Goal: Task Accomplishment & Management: Complete application form

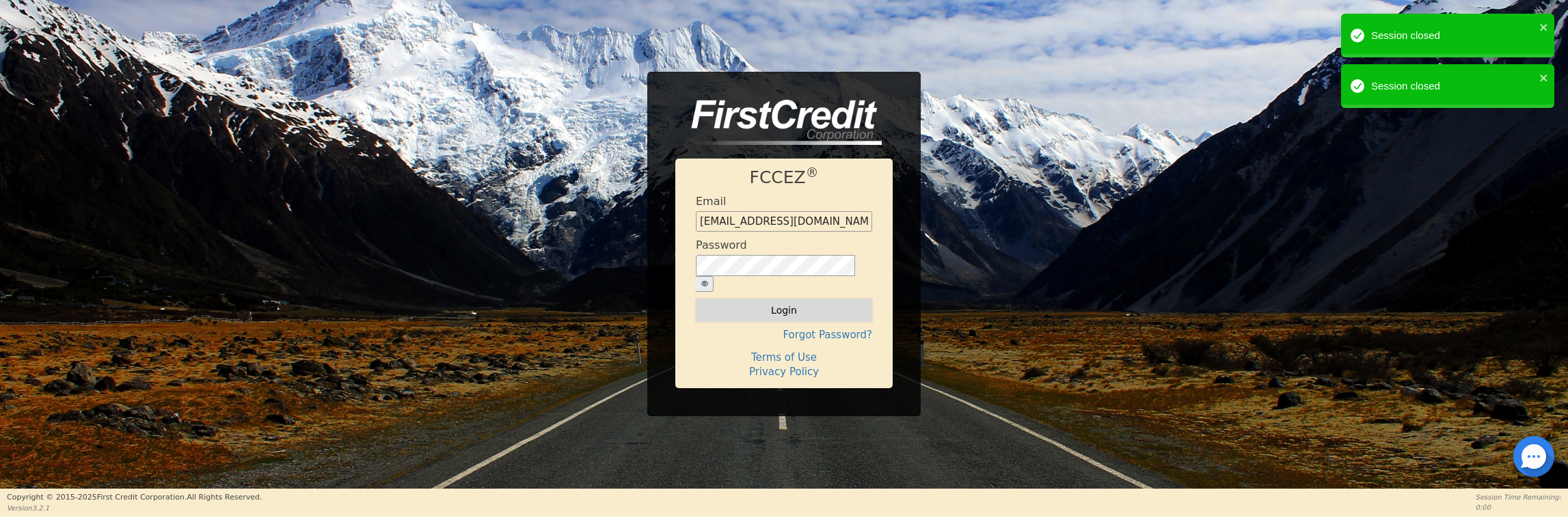
click at [801, 313] on button "Login" at bounding box center [784, 310] width 176 height 23
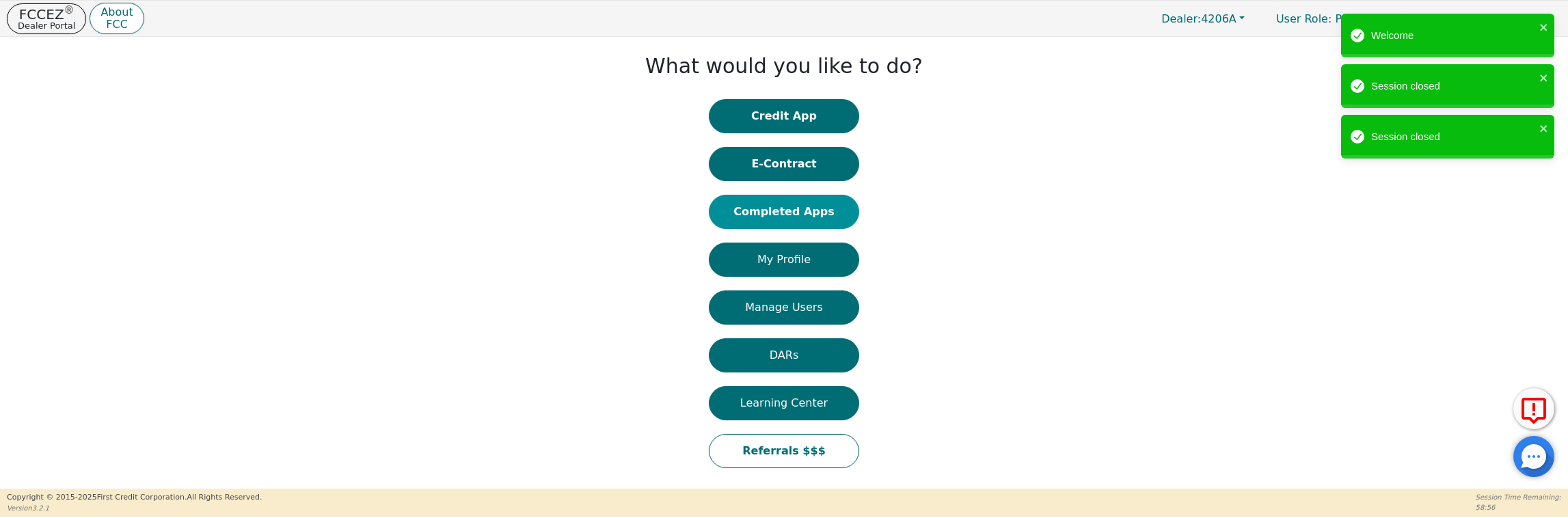
click at [814, 211] on button "Completed Apps" at bounding box center [784, 212] width 150 height 34
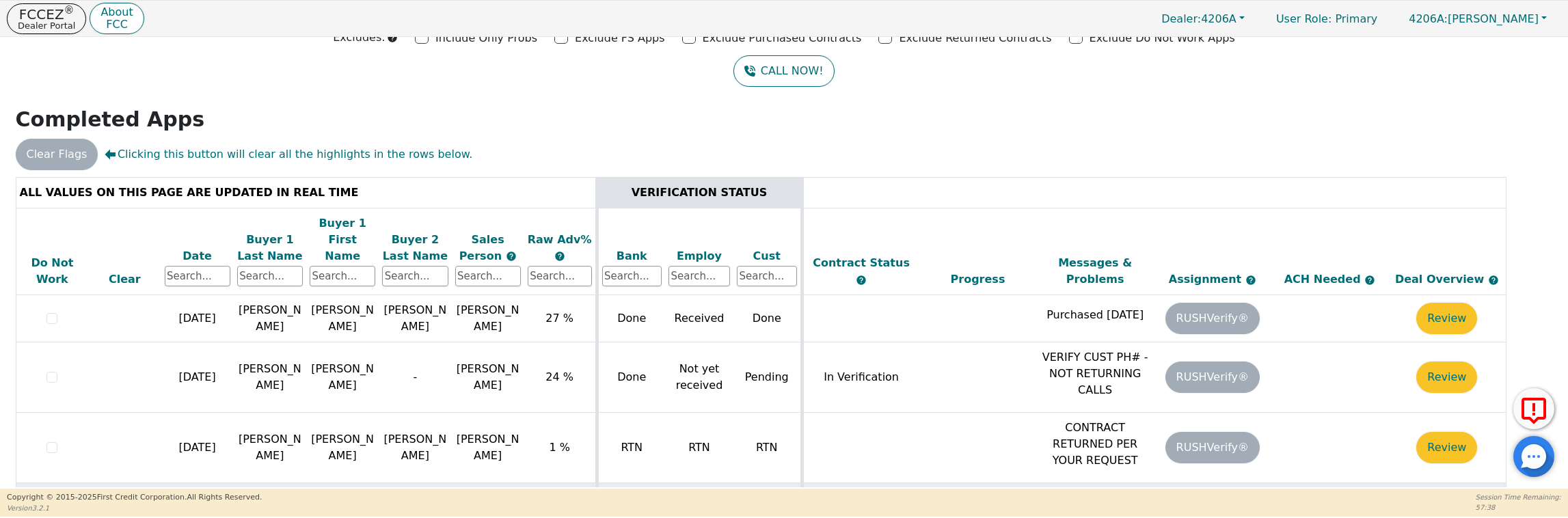
scroll to position [137, 0]
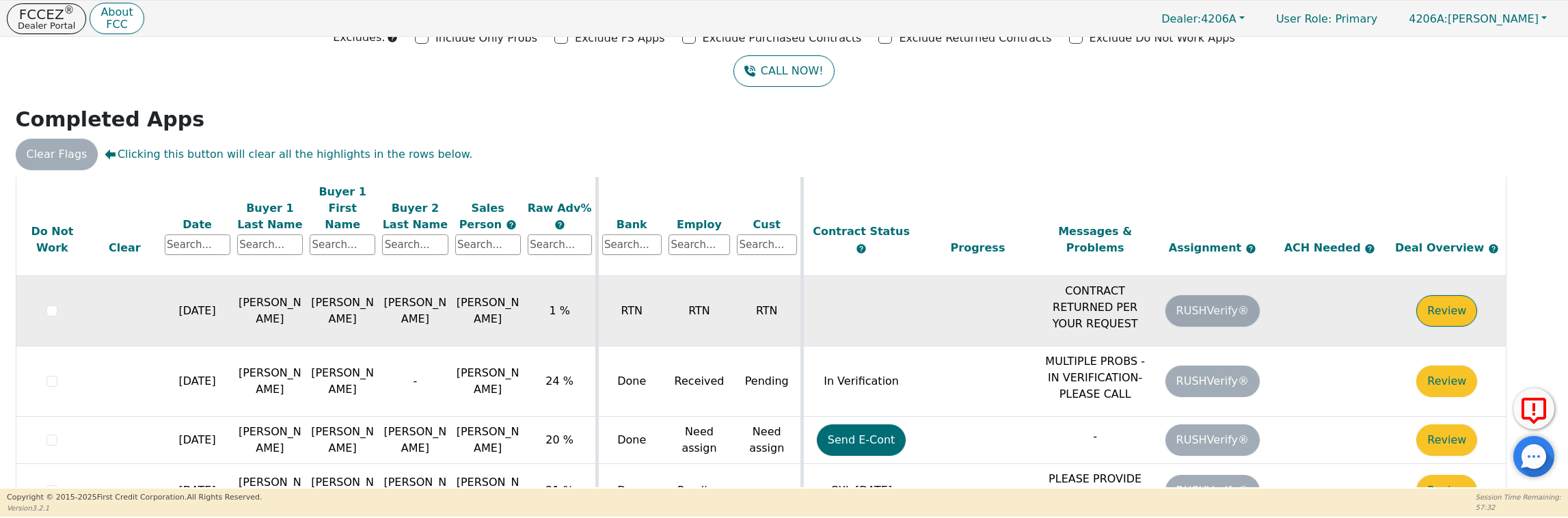
click at [1441, 296] on button "Review" at bounding box center [1447, 311] width 61 height 32
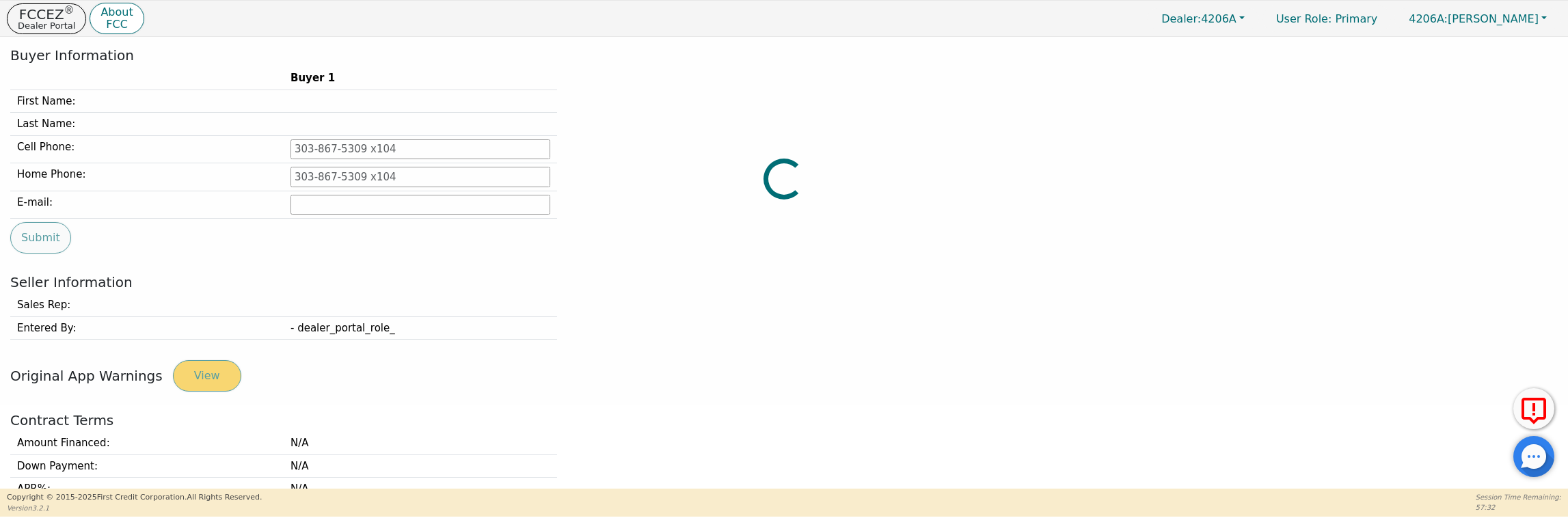
type input "[PHONE_NUMBER]"
type input "[EMAIL_ADDRESS][DOMAIN_NAME]"
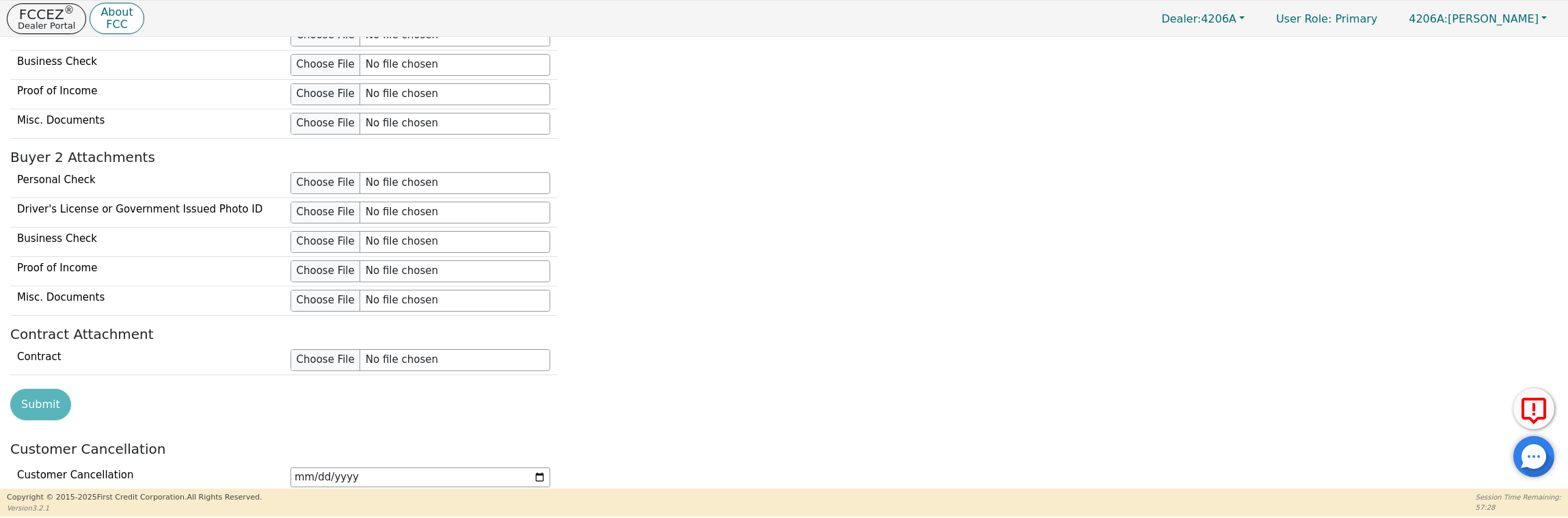
scroll to position [1460, 0]
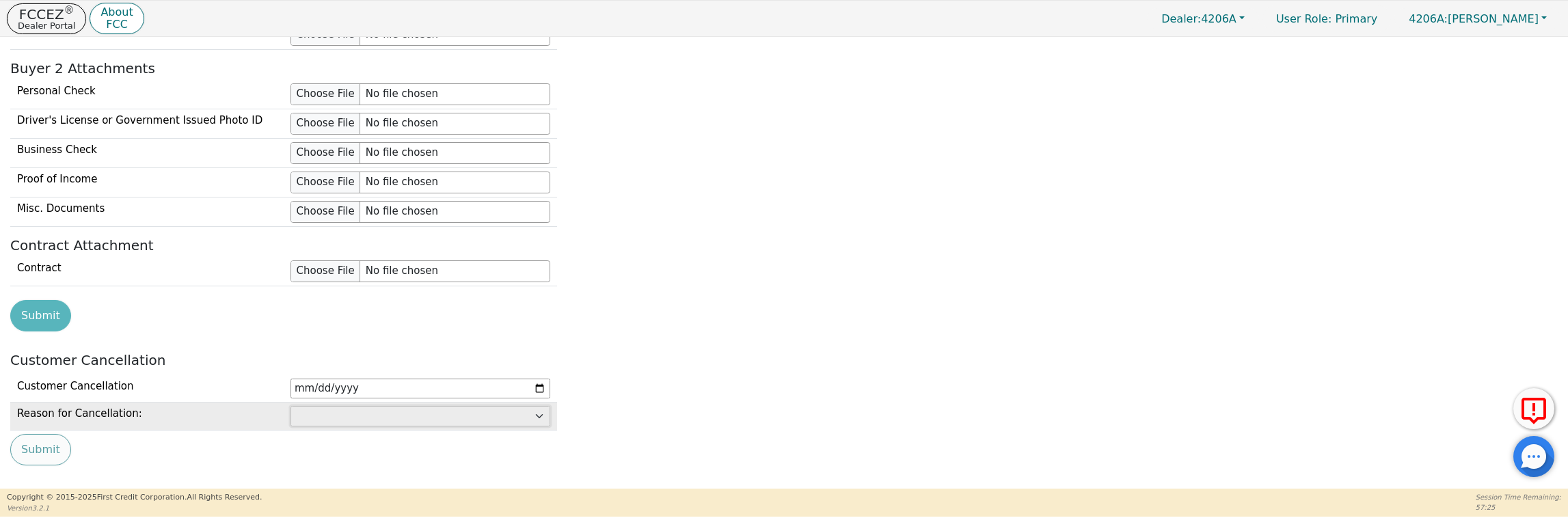
click at [410, 406] on select "Customer: cannot afford Customer: dissatisfied with product Customer: unavailab…" at bounding box center [421, 416] width 260 height 20
select select "Dealer: rescore unacceptable"
click at [291, 406] on select "Customer: cannot afford Customer: dissatisfied with product Customer: unavailab…" at bounding box center [421, 416] width 260 height 20
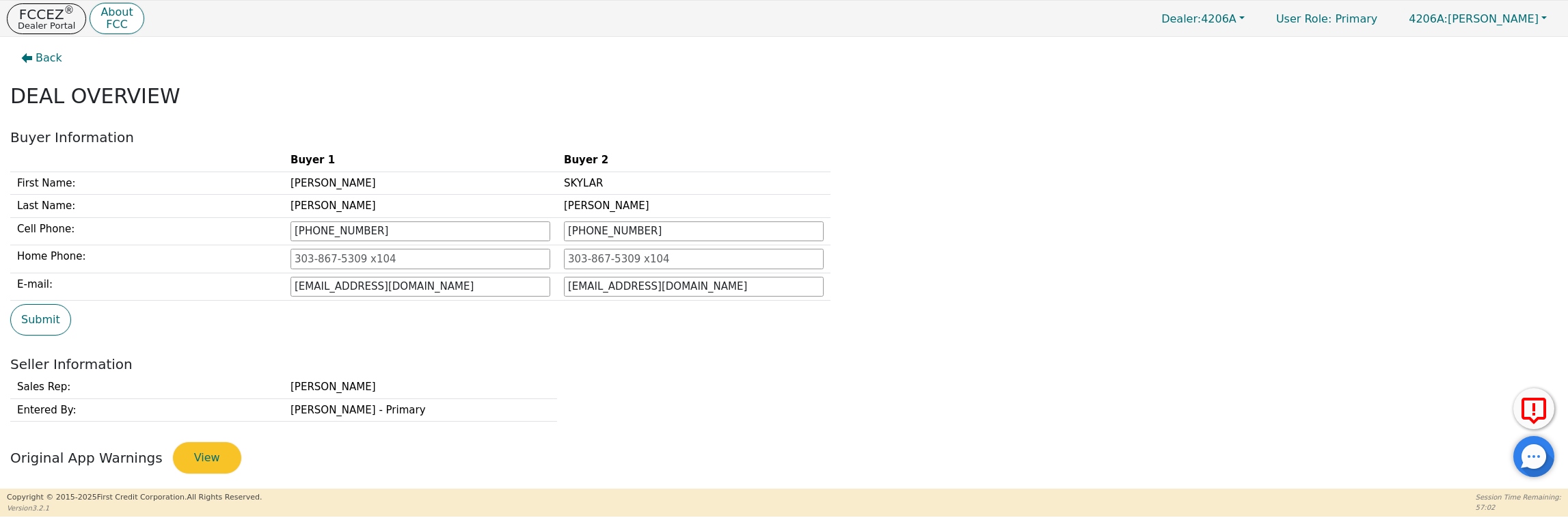
scroll to position [0, 0]
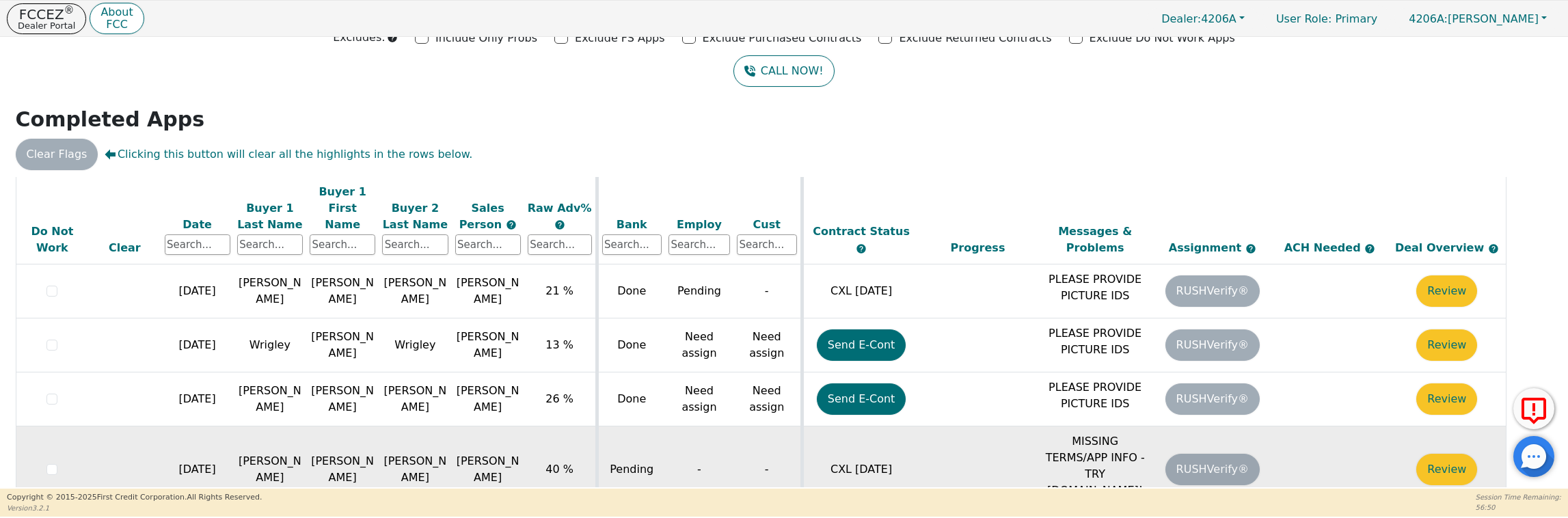
scroll to position [325, 0]
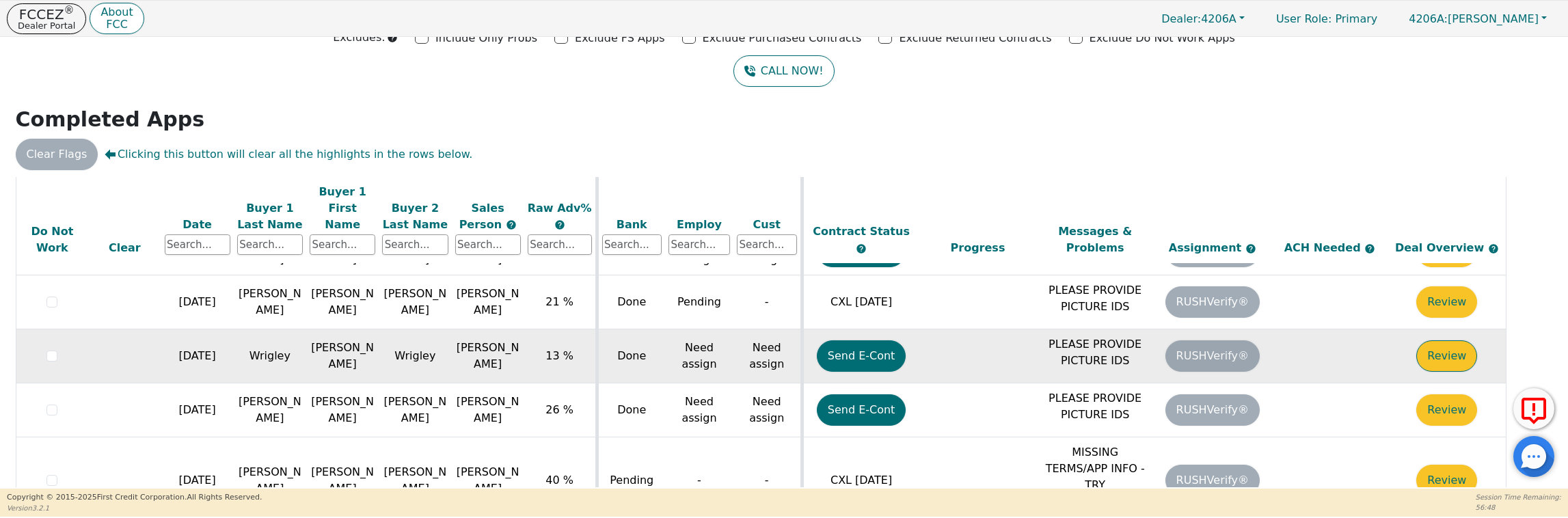
click at [1454, 340] on button "Review" at bounding box center [1447, 356] width 61 height 32
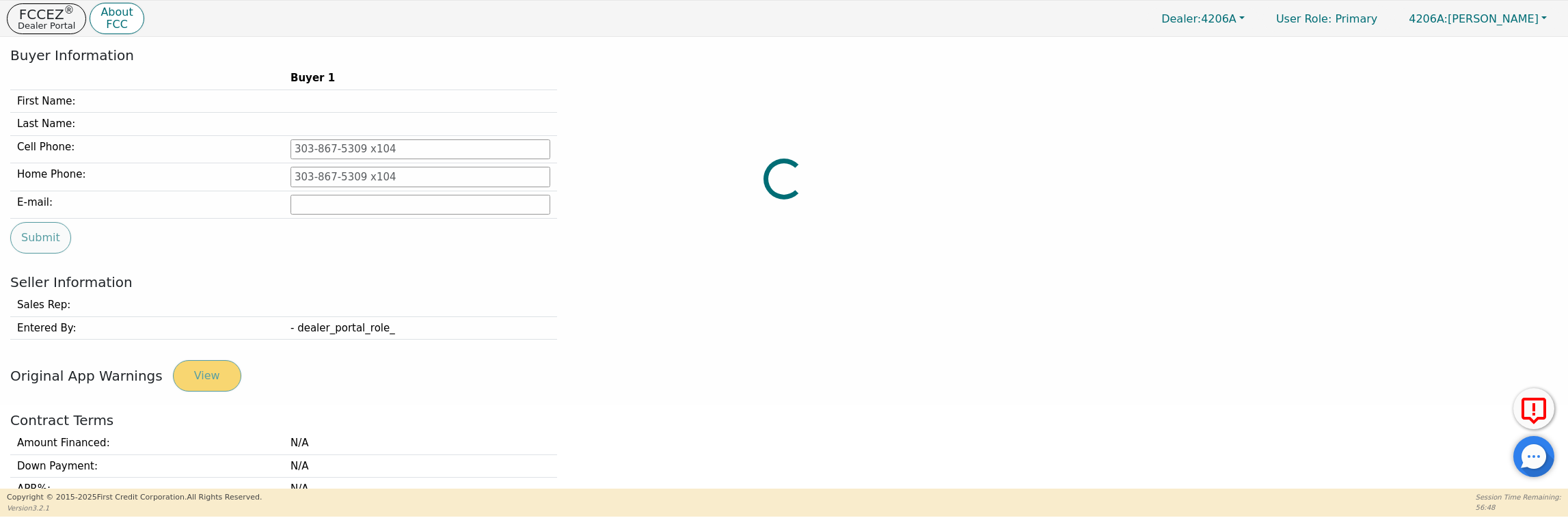
type input "[PHONE_NUMBER]"
type input "[EMAIL_ADDRESS][DOMAIN_NAME]"
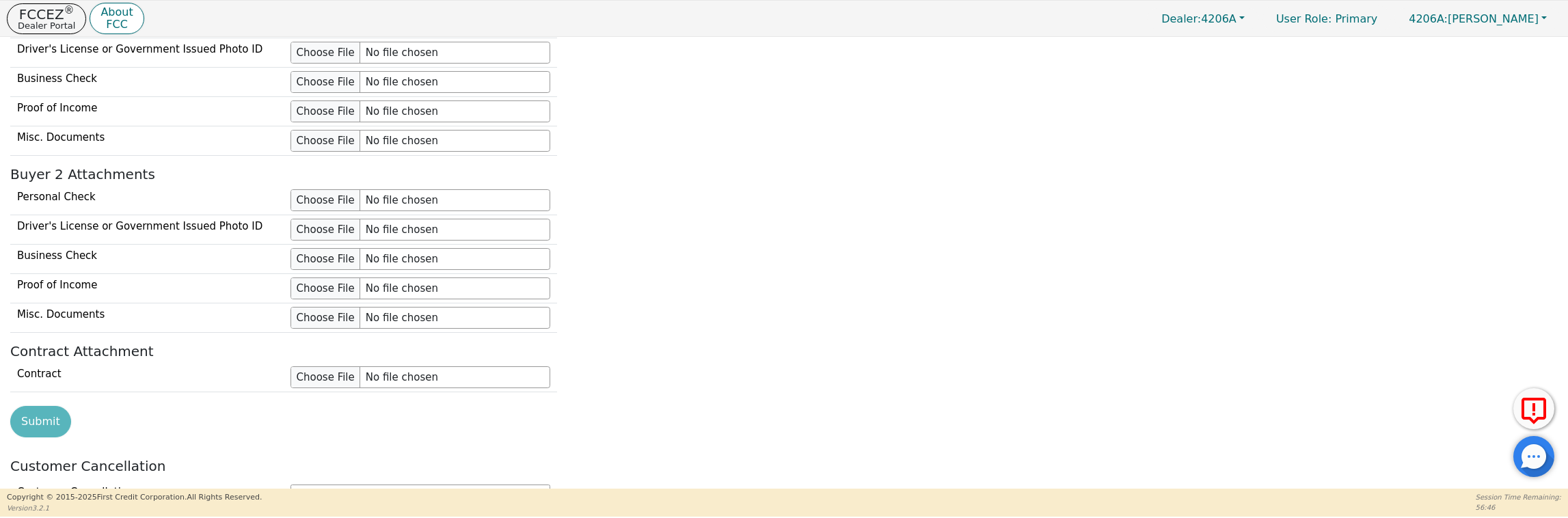
scroll to position [1285, 0]
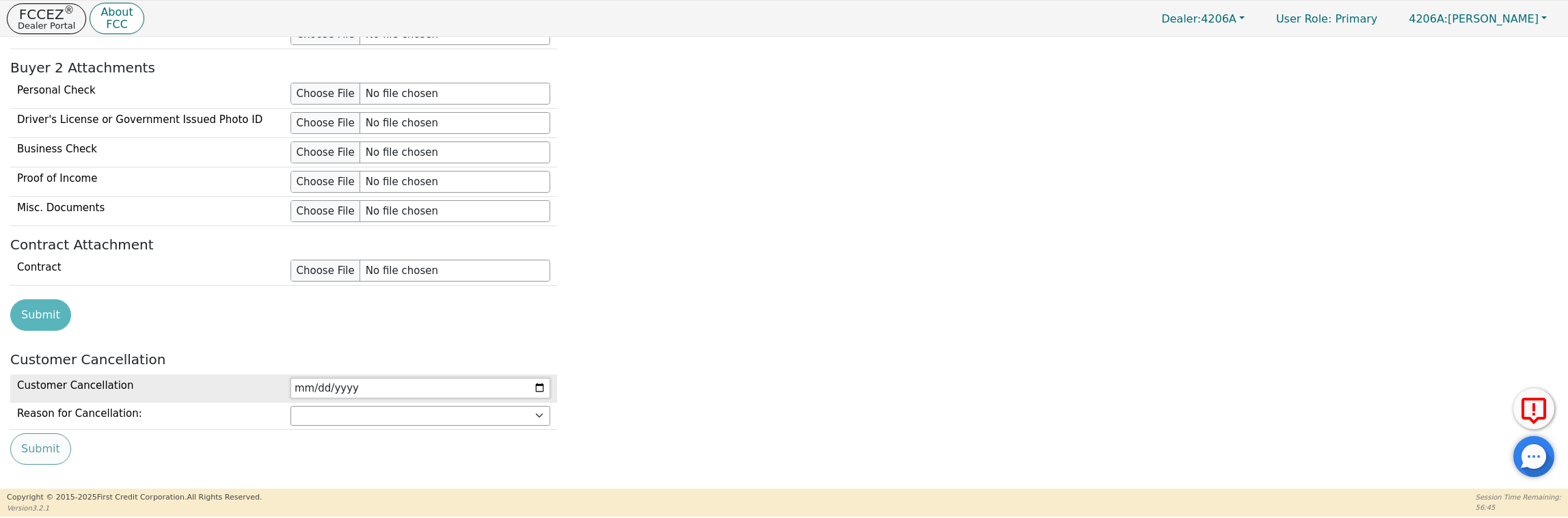
click at [428, 378] on input "date" at bounding box center [421, 388] width 260 height 20
click at [541, 378] on input "date" at bounding box center [421, 388] width 260 height 20
type input "[DATE]"
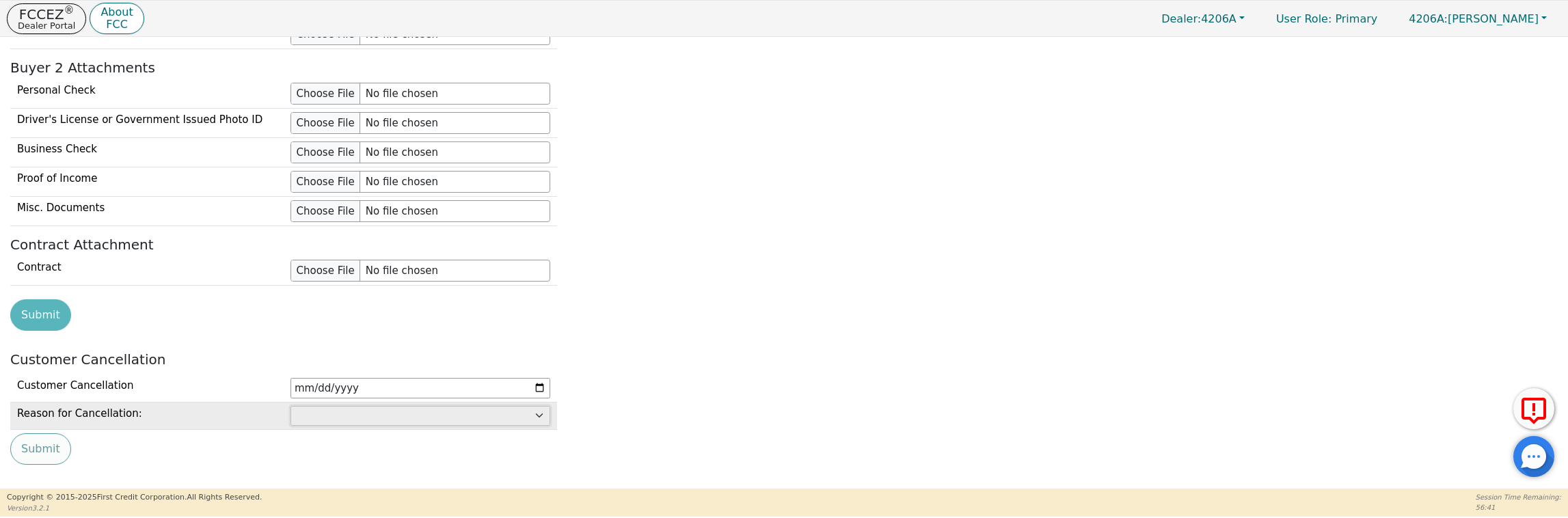
click at [349, 406] on select "Customer: cannot afford Customer: dissatisfied with product Customer: unavailab…" at bounding box center [421, 416] width 260 height 20
select select "Dealer: rescore unacceptable"
click at [291, 406] on select "Customer: cannot afford Customer: dissatisfied with product Customer: unavailab…" at bounding box center [421, 416] width 260 height 20
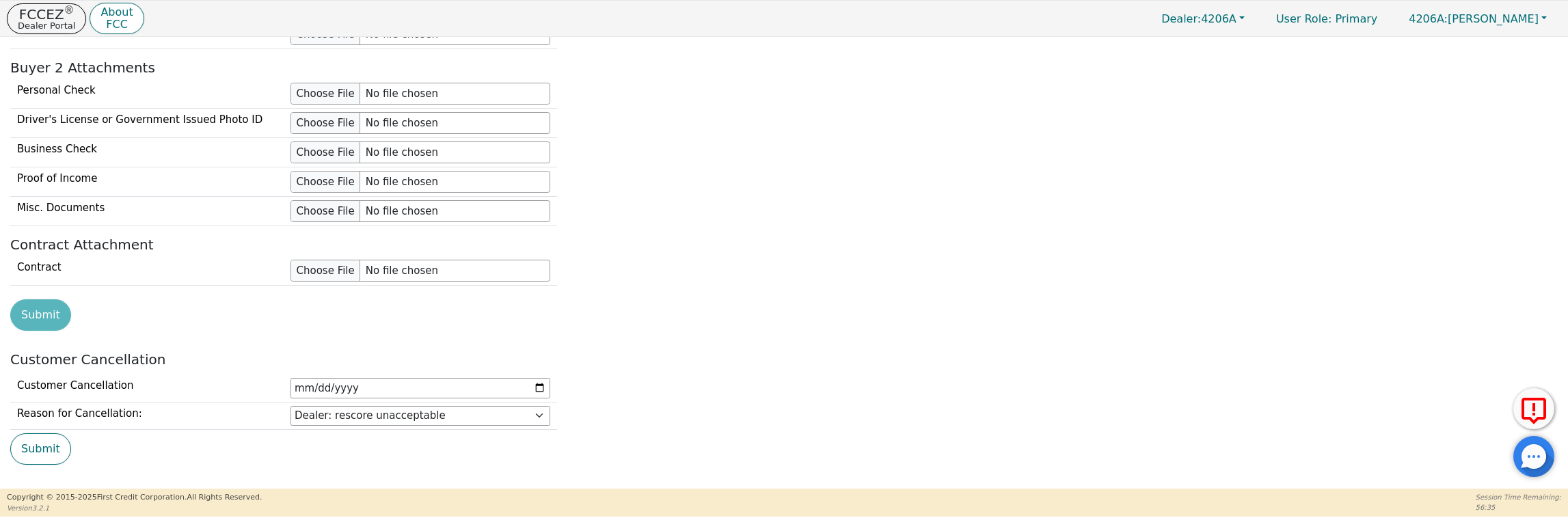
click at [883, 311] on div "Submit" at bounding box center [785, 315] width 1558 height 32
click at [41, 434] on button "Submit" at bounding box center [41, 449] width 61 height 32
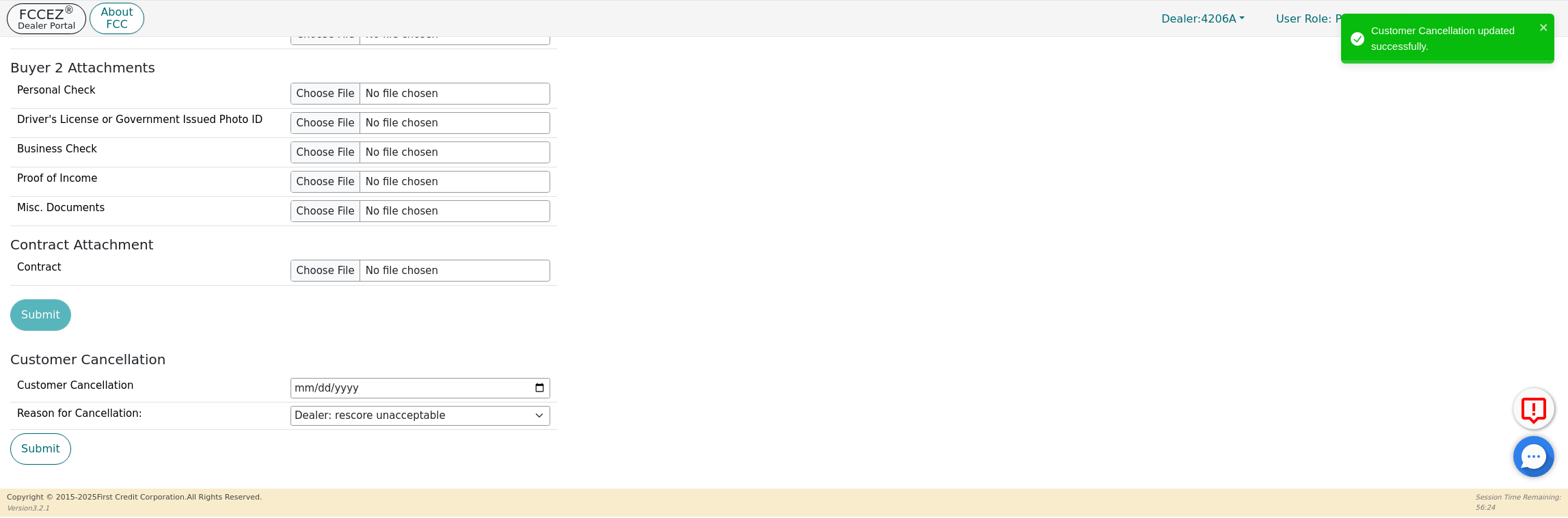
click at [40, 17] on p "FCCEZ ®" at bounding box center [46, 14] width 57 height 13
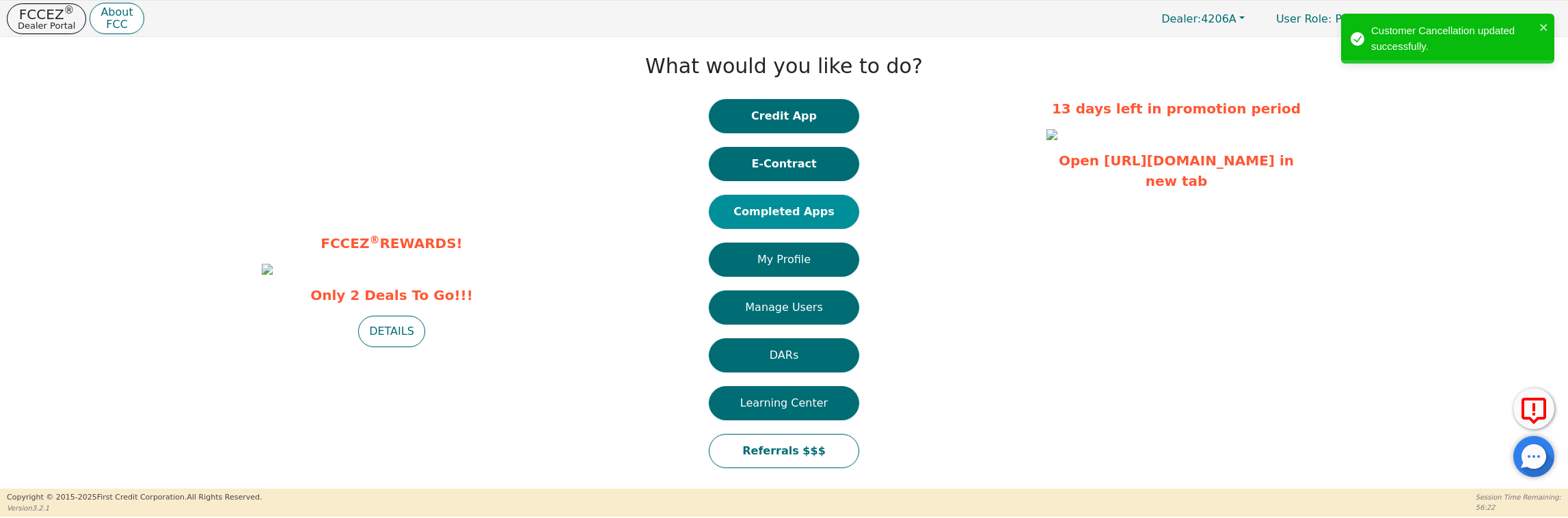
click at [801, 208] on button "Completed Apps" at bounding box center [784, 212] width 150 height 34
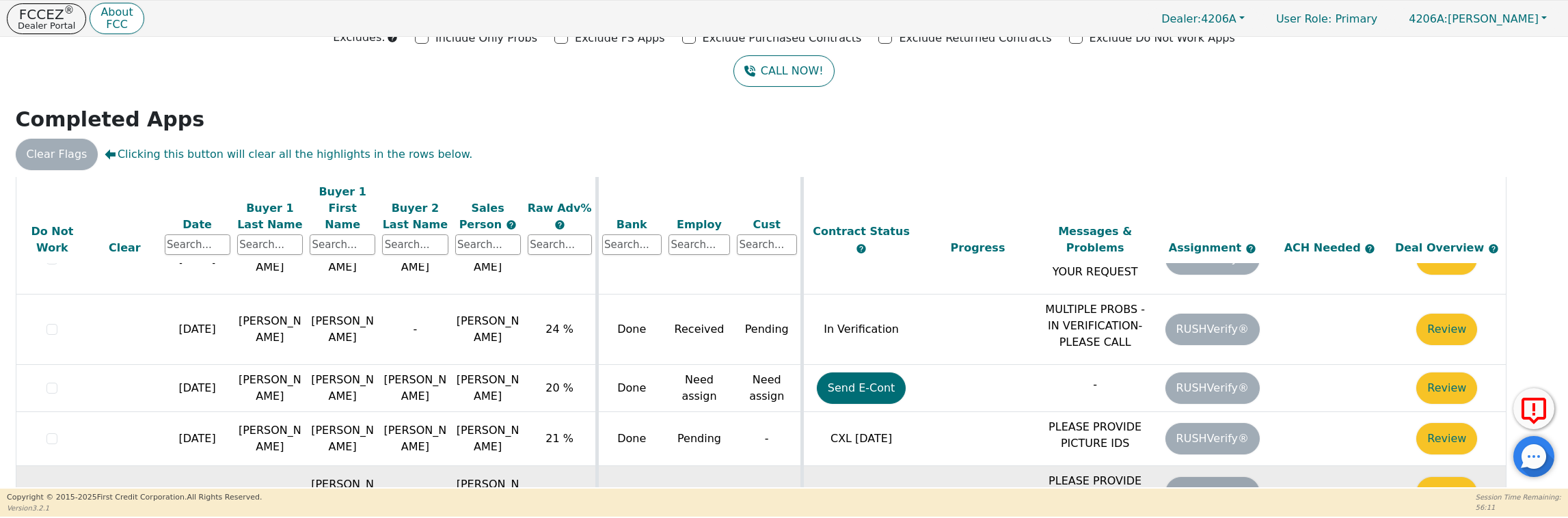
scroll to position [121, 0]
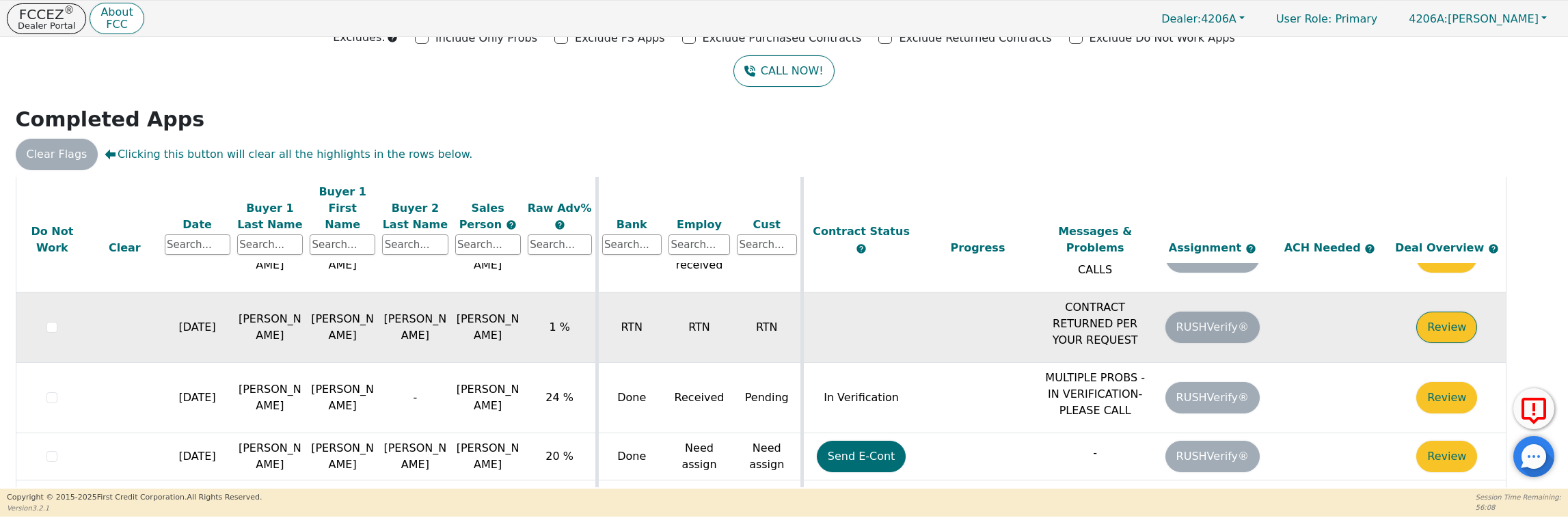
click at [1456, 312] on button "Review" at bounding box center [1447, 327] width 61 height 32
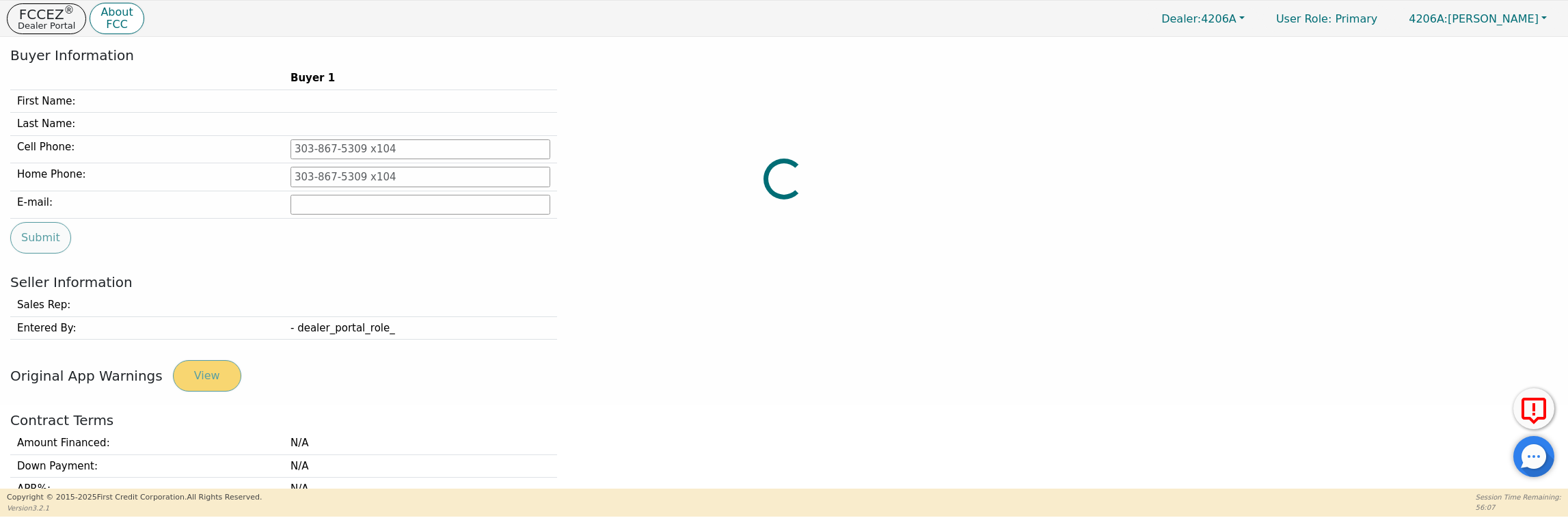
type input "[PHONE_NUMBER]"
type input "[EMAIL_ADDRESS][DOMAIN_NAME]"
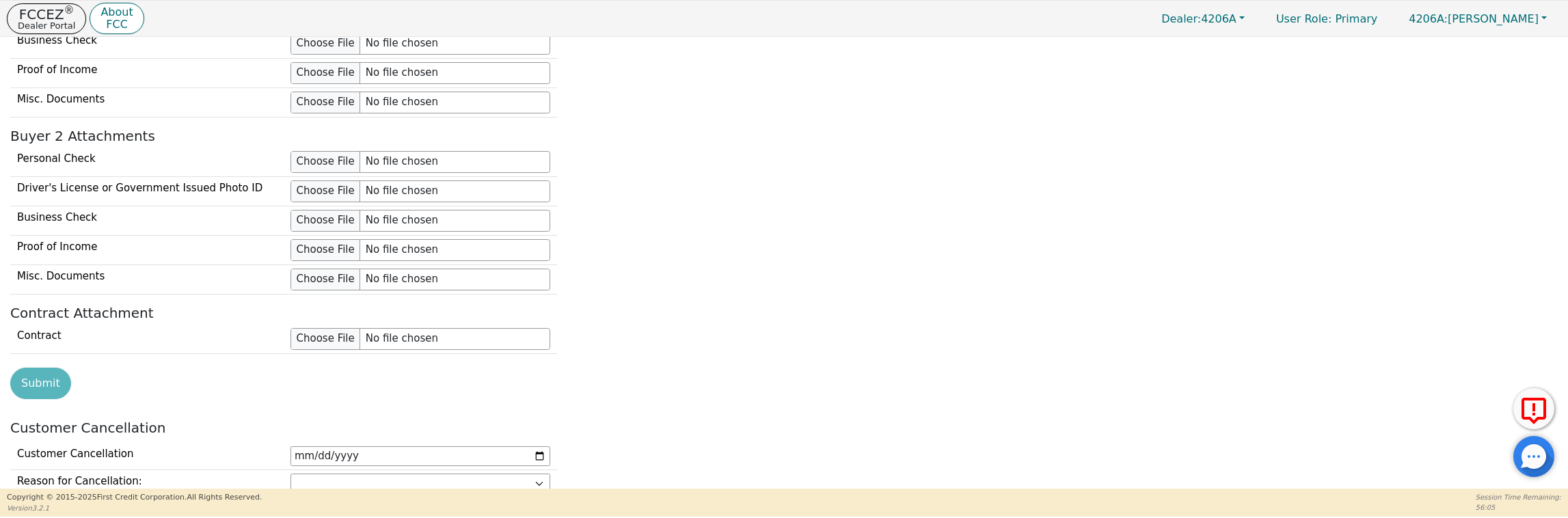
scroll to position [1460, 0]
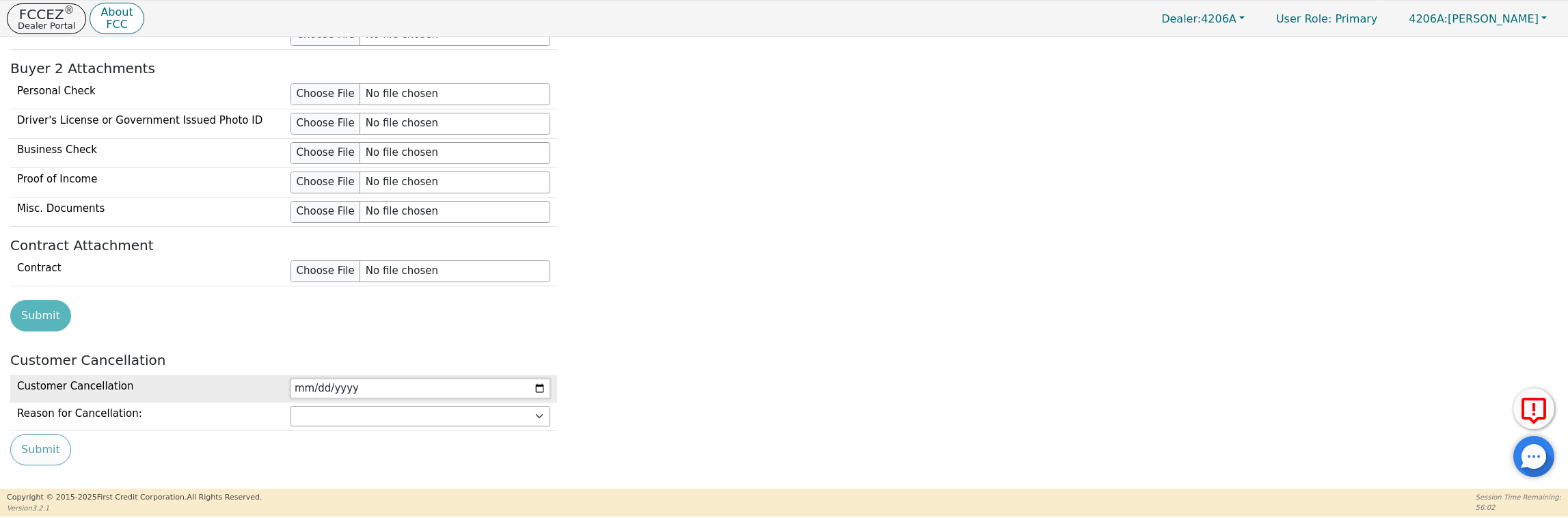
click at [538, 379] on input "date" at bounding box center [421, 389] width 260 height 20
type input "[DATE]"
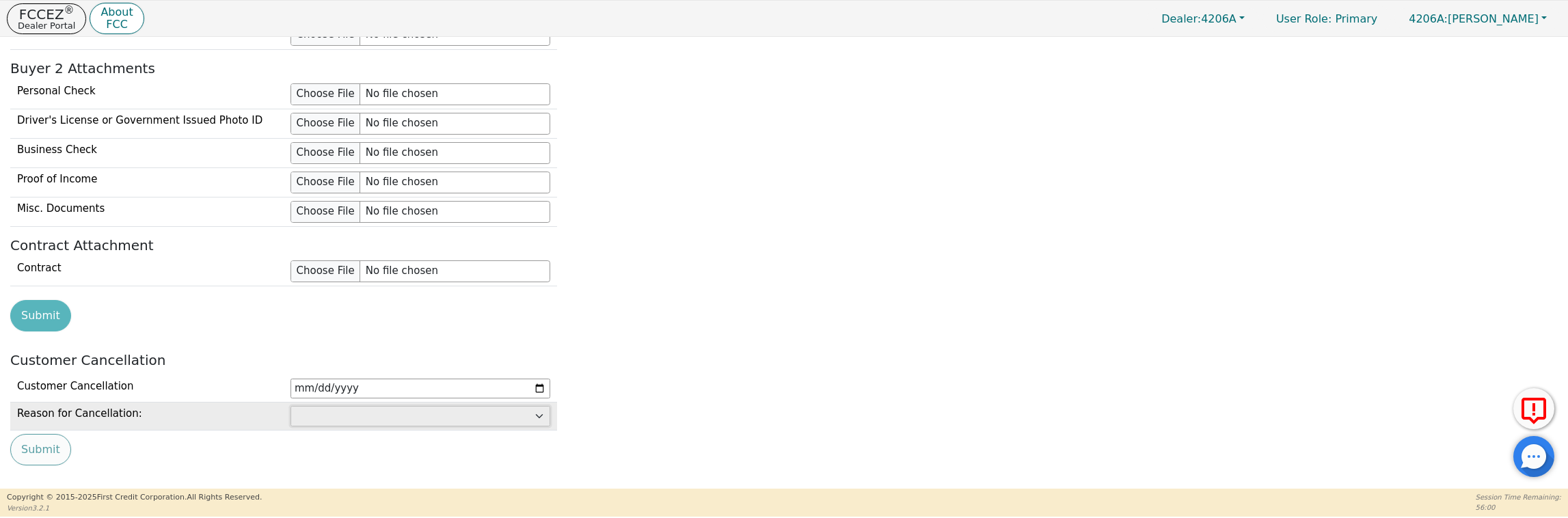
click at [356, 406] on select "Customer: cannot afford Customer: dissatisfied with product Customer: unavailab…" at bounding box center [421, 416] width 260 height 20
select select "Dealer: rescore unacceptable"
click at [291, 406] on select "Customer: cannot afford Customer: dissatisfied with product Customer: unavailab…" at bounding box center [421, 416] width 260 height 20
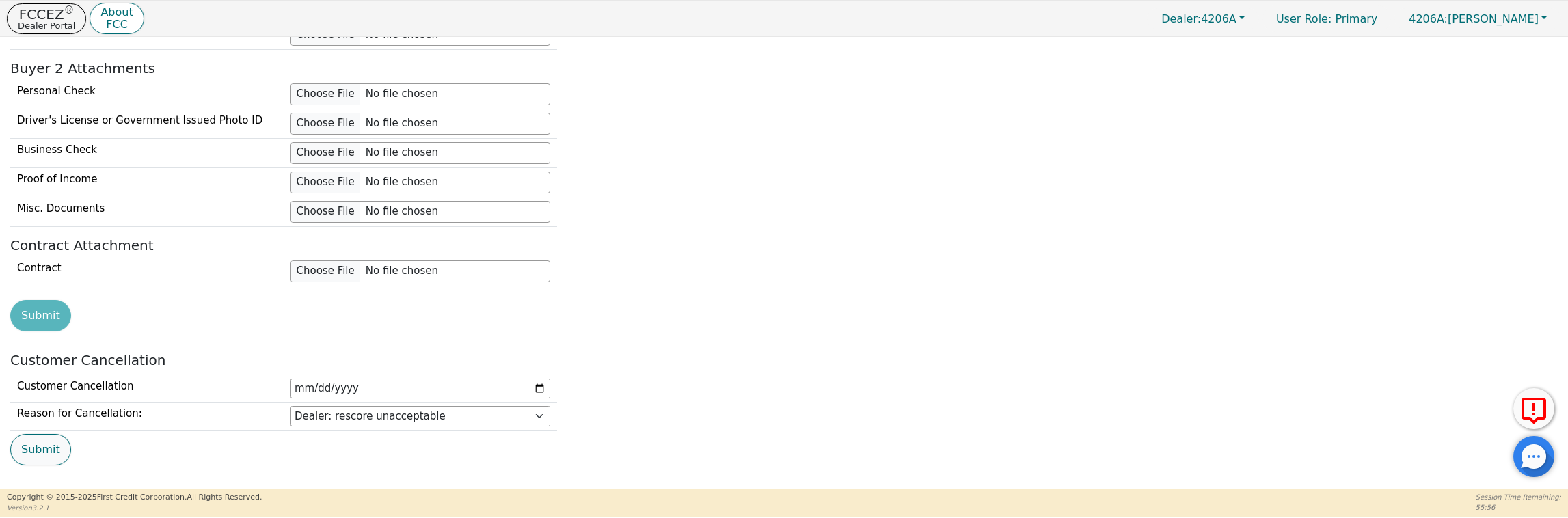
click at [39, 434] on button "Submit" at bounding box center [41, 450] width 61 height 32
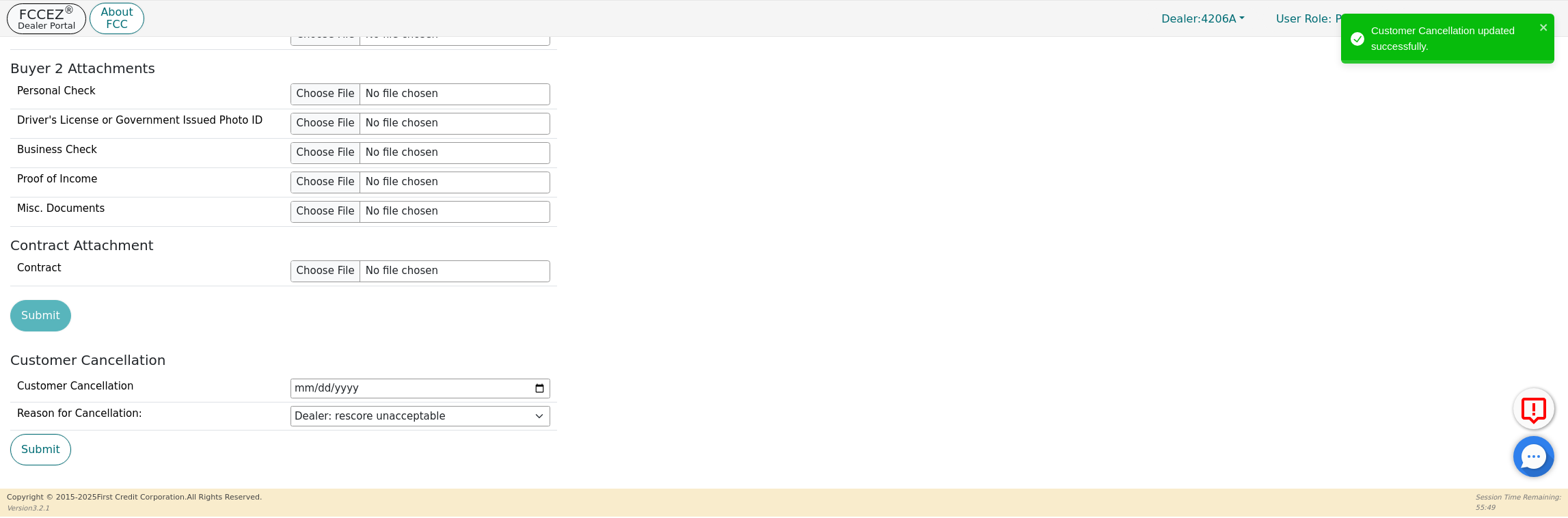
click at [44, 22] on p "Dealer Portal" at bounding box center [46, 25] width 57 height 9
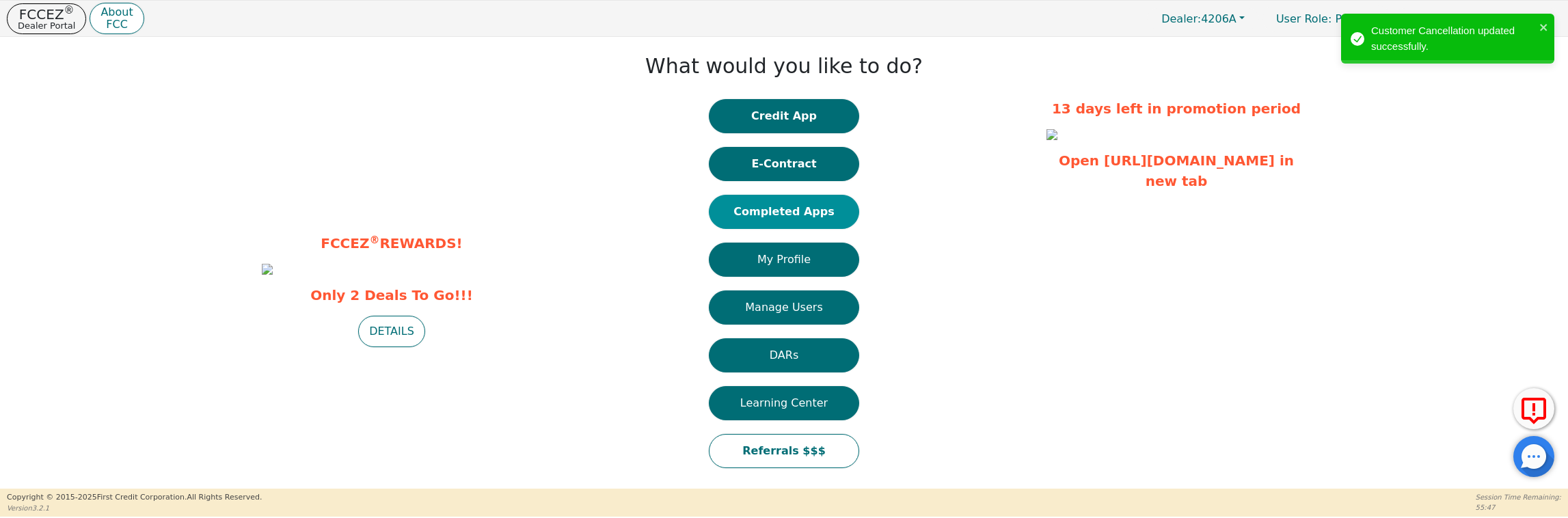
click at [780, 209] on button "Completed Apps" at bounding box center [784, 212] width 150 height 34
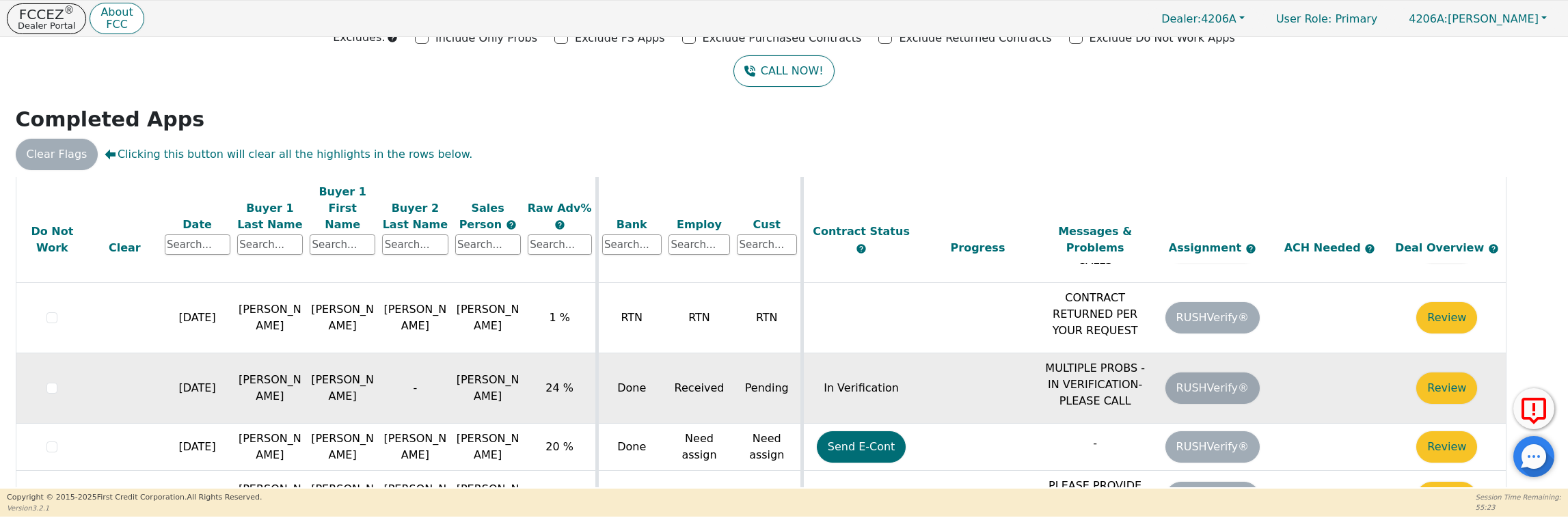
scroll to position [121, 0]
